Goal: Task Accomplishment & Management: Complete application form

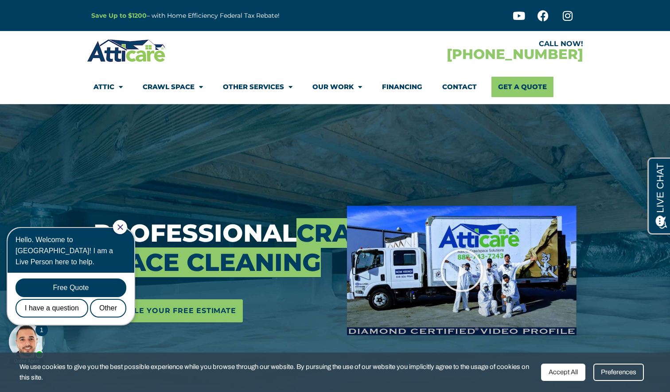
click at [123, 227] on div at bounding box center [120, 227] width 14 height 14
click at [123, 225] on icon "Close Chat" at bounding box center [120, 227] width 6 height 6
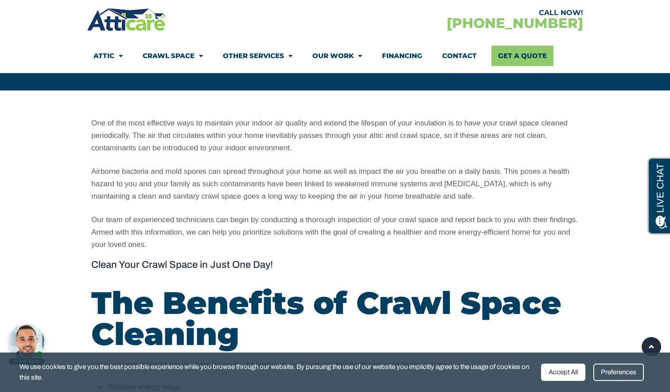
scroll to position [566, 0]
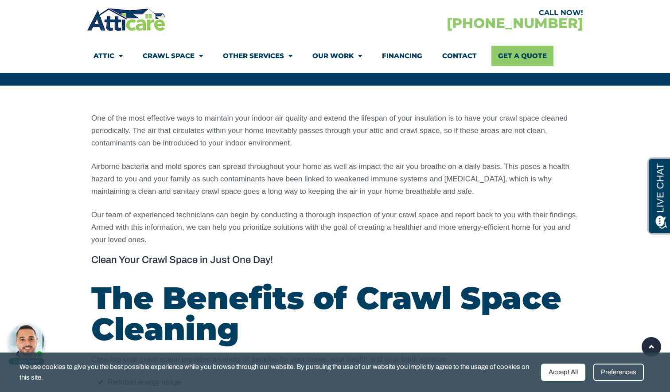
click at [558, 369] on div "Accept All" at bounding box center [563, 371] width 44 height 17
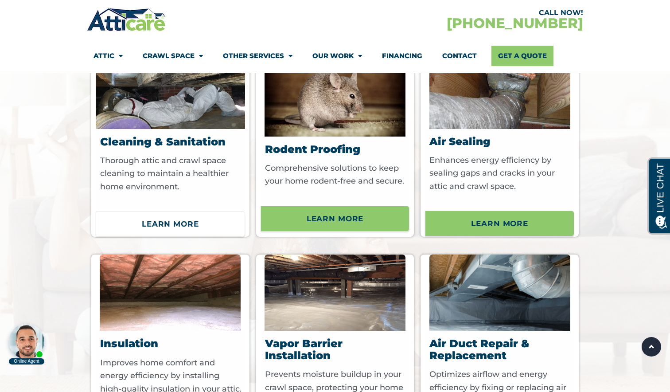
scroll to position [2397, 0]
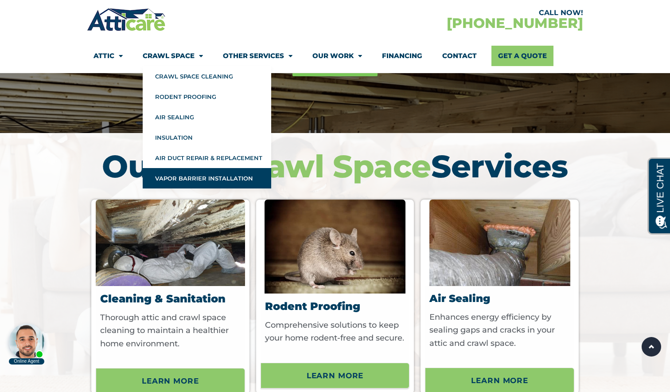
click at [187, 177] on link "Vapor Barrier Installation" at bounding box center [207, 178] width 129 height 20
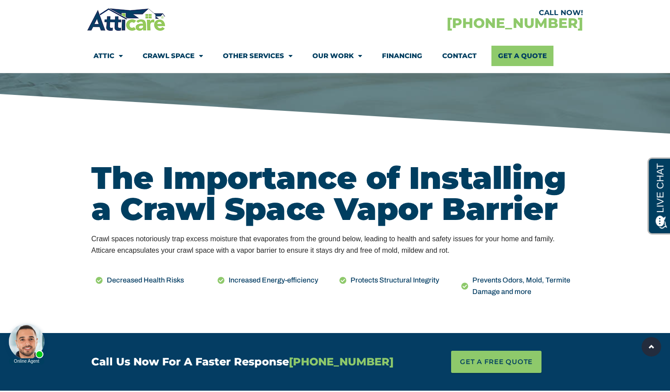
scroll to position [303, 0]
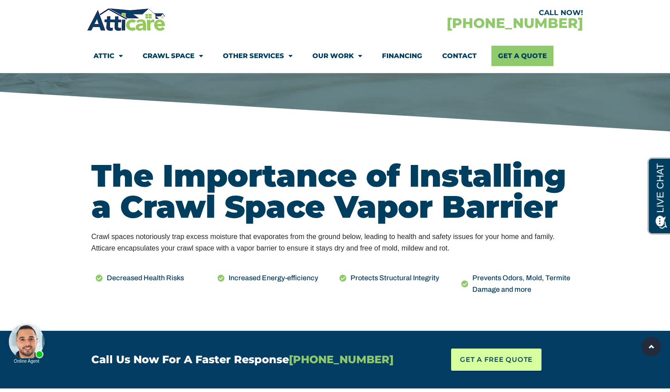
click at [488, 357] on span "GET A FREE QUOTE" at bounding box center [496, 359] width 73 height 13
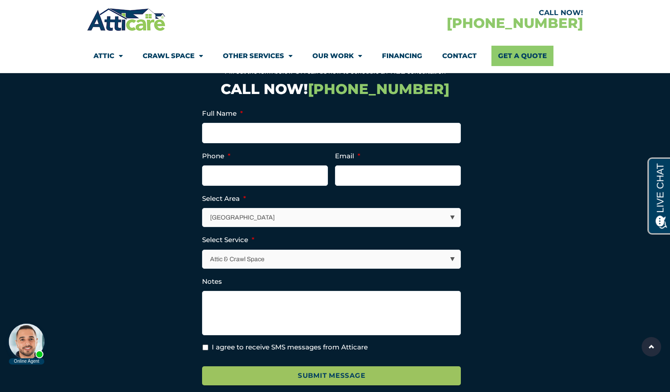
scroll to position [2273, 0]
click at [223, 123] on input "Full Name *" at bounding box center [331, 133] width 259 height 20
type input "[PERSON_NAME]"
type input "3108663440"
type input "[PERSON_NAME][EMAIL_ADDRESS][DOMAIN_NAME]"
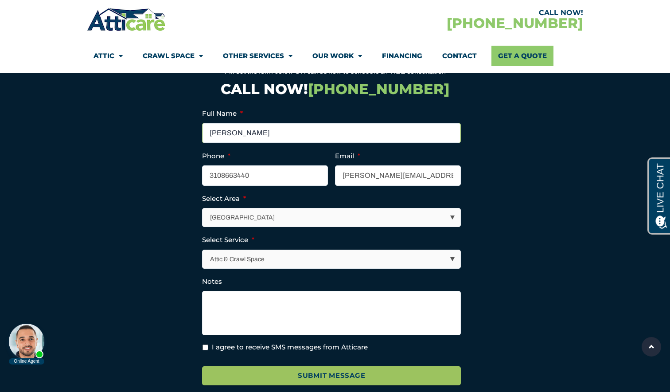
type input "[PHONE_NUMBER]"
click at [244, 123] on input "[PERSON_NAME]" at bounding box center [331, 133] width 259 height 20
type input "[PERSON_NAME]"
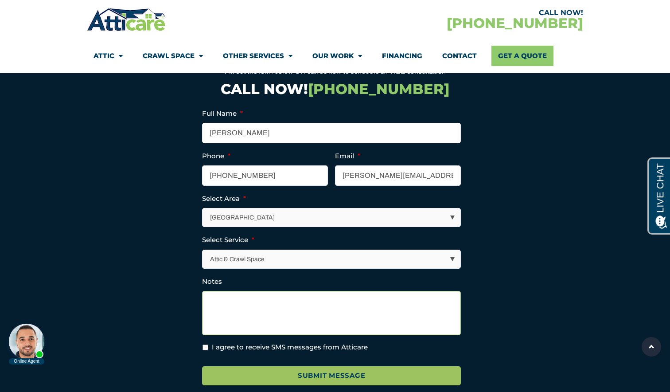
click at [230, 292] on textarea "Notes" at bounding box center [331, 313] width 259 height 44
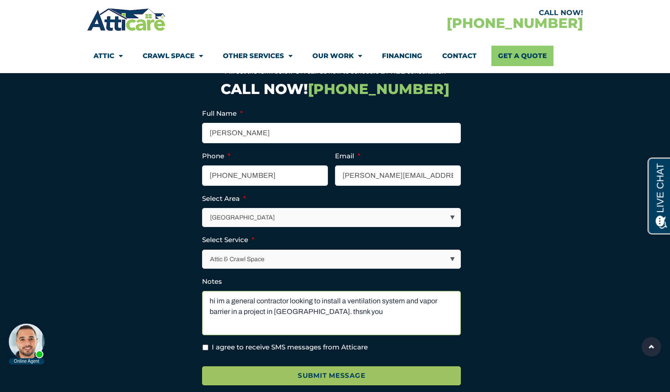
click at [308, 299] on textarea "hi im a general contractor looking to install a ventilation system and vapor ba…" at bounding box center [331, 313] width 259 height 44
click at [219, 291] on textarea "hi im a general contractor looking to install a ventilation system and vapor ba…" at bounding box center [331, 313] width 259 height 44
type textarea "hi i'm a general contractor looking to install a ventilation system and vapor b…"
click at [206, 344] on input "I agree to receive SMS messages from Atticare" at bounding box center [206, 347] width 6 height 6
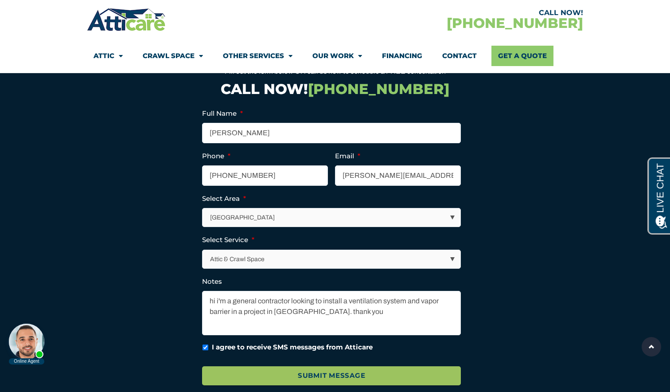
click at [206, 344] on input "I agree to receive SMS messages from Atticare" at bounding box center [206, 347] width 6 height 6
click at [203, 344] on input "I agree to receive SMS messages from Atticare" at bounding box center [206, 347] width 6 height 6
checkbox input "true"
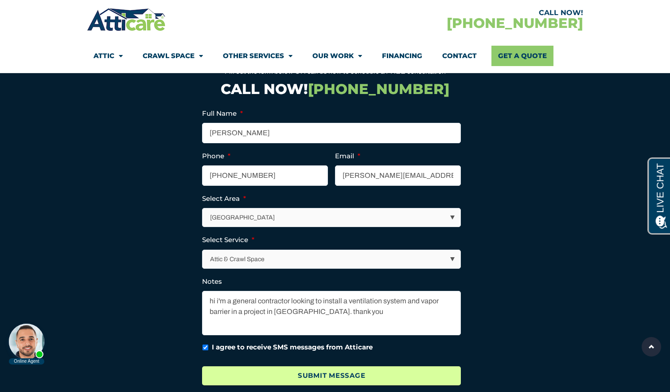
click at [233, 366] on input "Submit Message" at bounding box center [331, 375] width 259 height 19
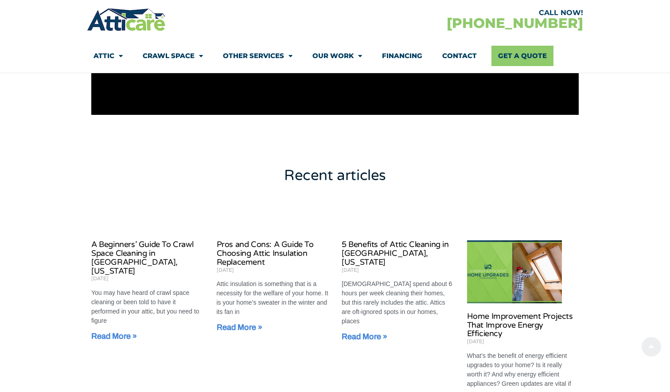
scroll to position [522, 0]
